Goal: Task Accomplishment & Management: Use online tool/utility

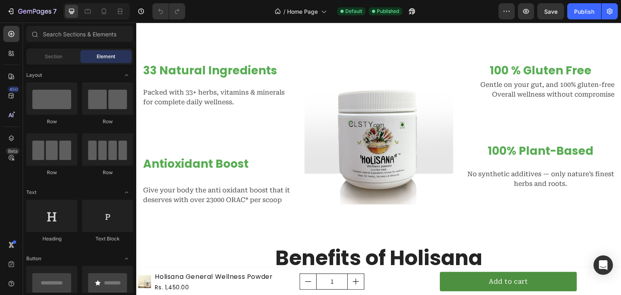
scroll to position [419, 0]
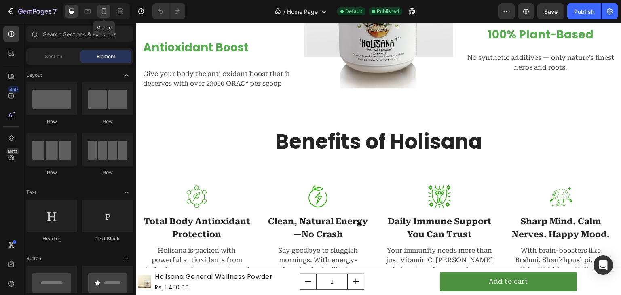
click at [104, 10] on icon at bounding box center [104, 11] width 8 height 8
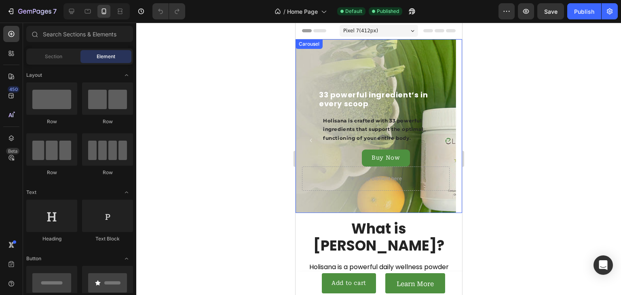
click at [444, 140] on icon "Carousel Next Arrow" at bounding box center [446, 140] width 5 height 5
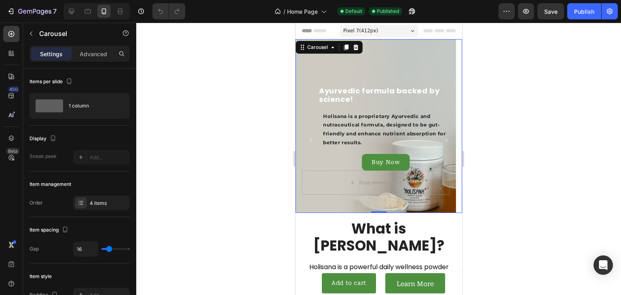
click at [444, 138] on icon "Carousel Next Arrow" at bounding box center [446, 140] width 5 height 5
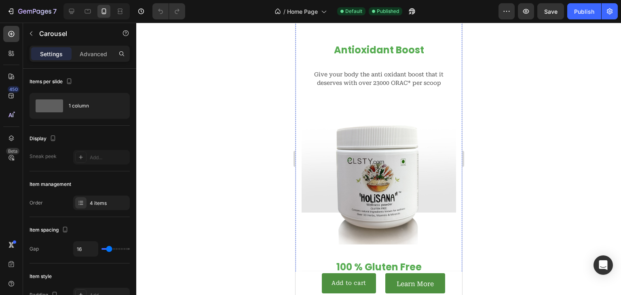
scroll to position [647, 0]
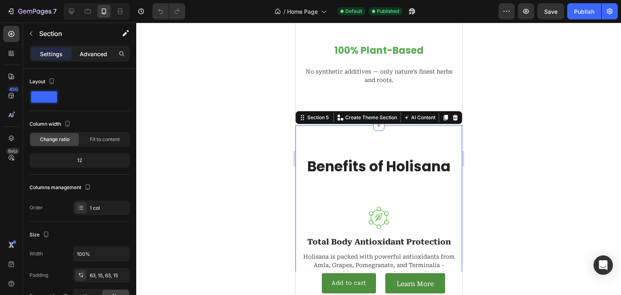
click at [93, 51] on p "Advanced" at bounding box center [94, 54] width 28 height 8
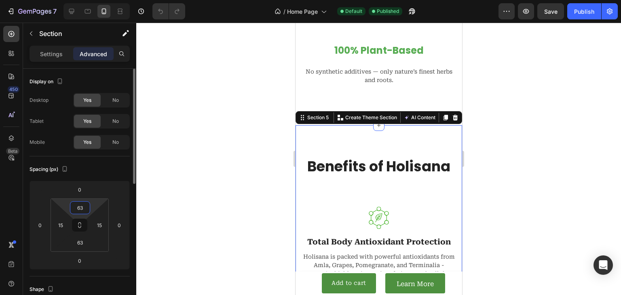
click at [84, 207] on input "63" at bounding box center [80, 208] width 16 height 12
type input "0"
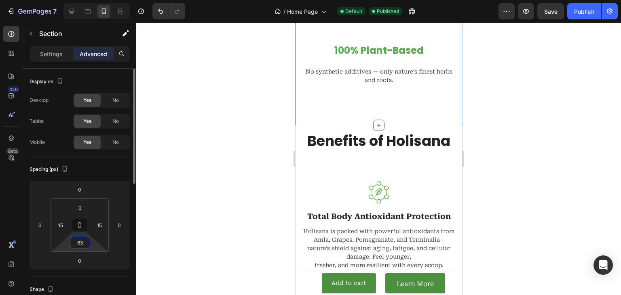
click at [77, 243] on input "63" at bounding box center [80, 243] width 16 height 12
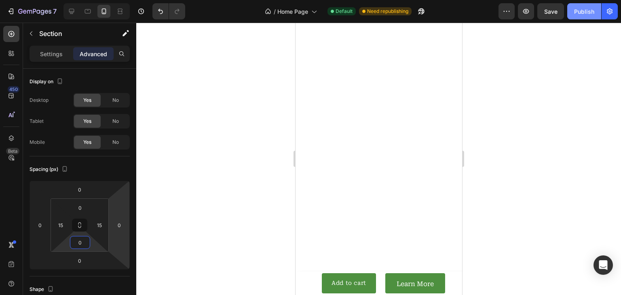
scroll to position [5656, 0]
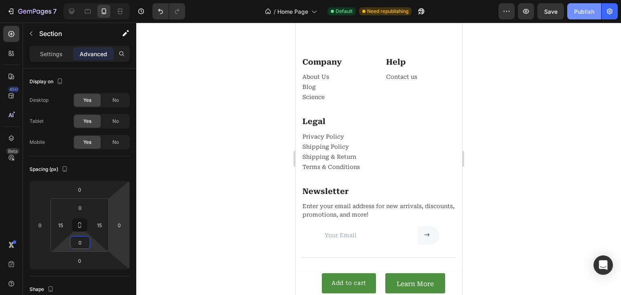
type input "0"
click at [583, 10] on div "Publish" at bounding box center [584, 11] width 20 height 8
